Goal: Register for event/course

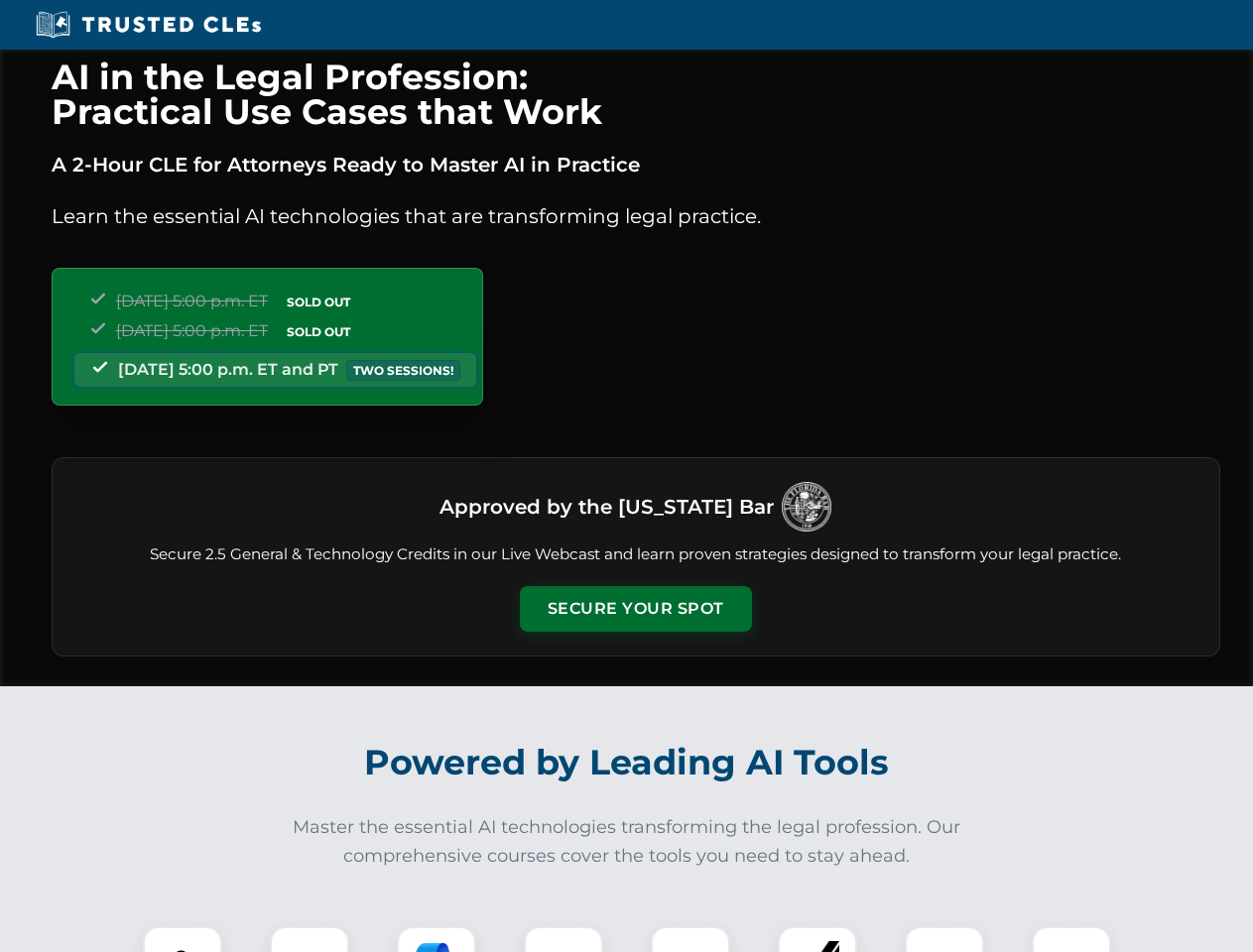
click at [634, 609] on button "Secure Your Spot" at bounding box center [635, 609] width 232 height 46
click at [183, 939] on img at bounding box center [183, 966] width 58 height 58
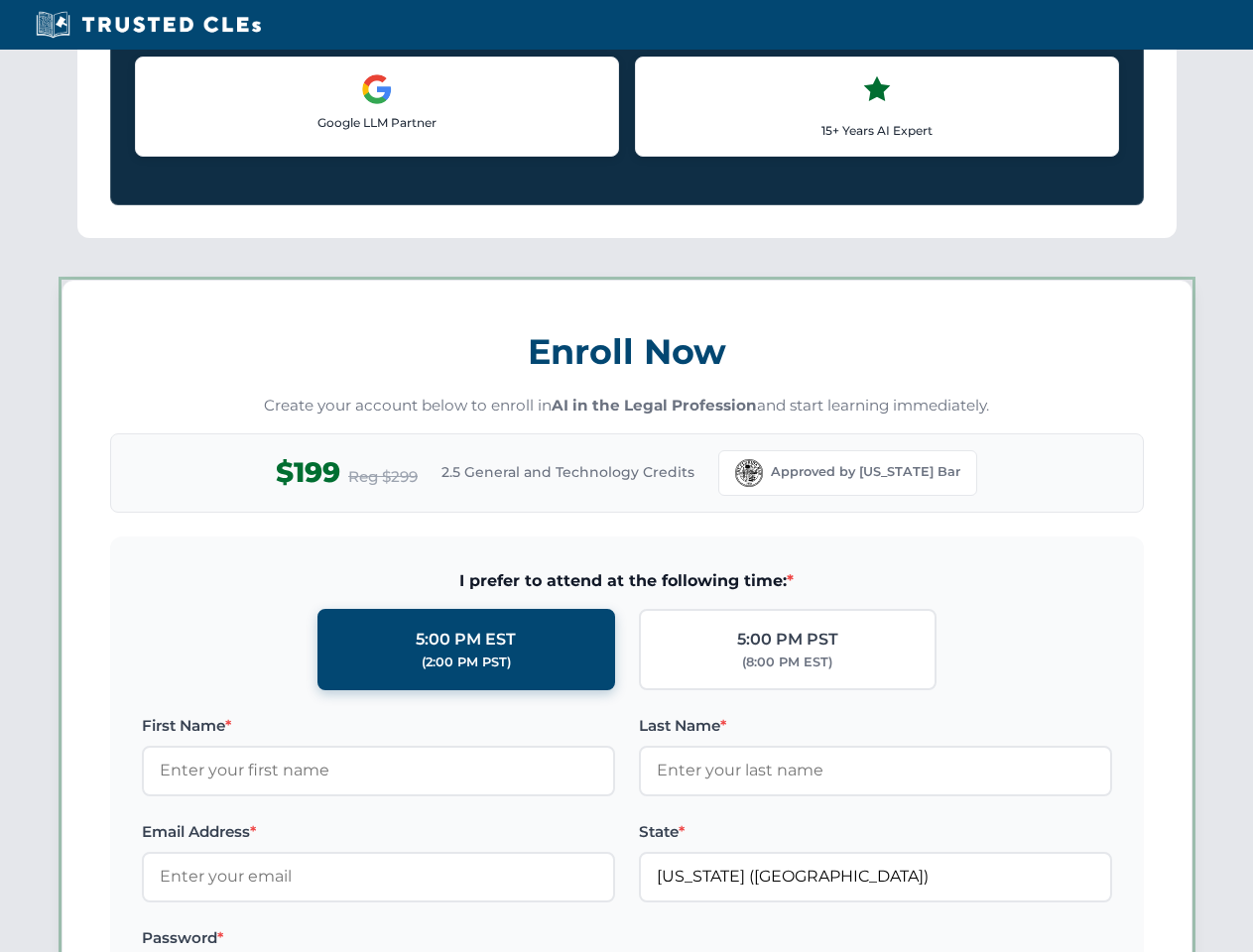
click at [437, 939] on label "Password *" at bounding box center [379, 938] width 474 height 24
